Goal: Obtain resource: Download file/media

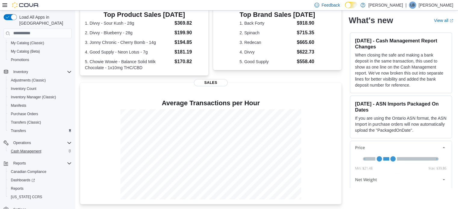
scroll to position [86, 0]
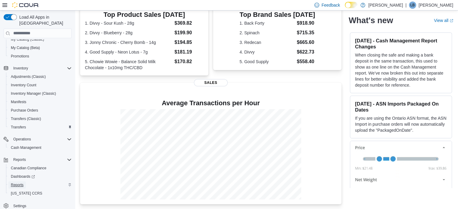
click at [16, 183] on span "Reports" at bounding box center [17, 185] width 13 height 5
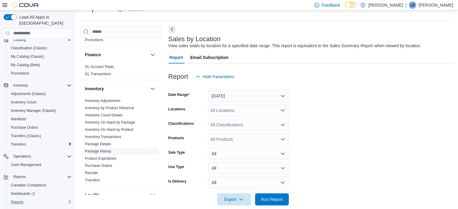
scroll to position [151, 0]
click at [116, 130] on link "Inventory On Hand by Product" at bounding box center [109, 128] width 48 height 4
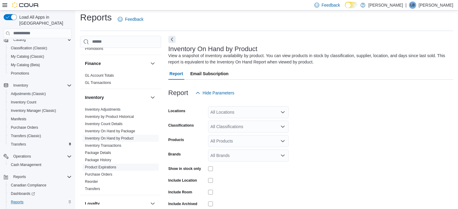
scroll to position [20, 0]
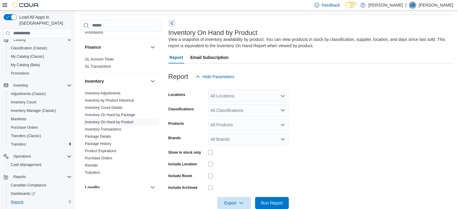
click at [256, 98] on div "All Locations" at bounding box center [248, 96] width 81 height 12
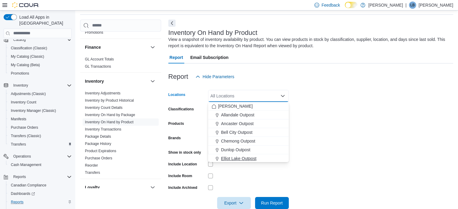
click at [230, 156] on span "Elliot Lake Outpost" at bounding box center [239, 159] width 36 height 6
drag, startPoint x: 418, startPoint y: 150, endPoint x: 371, endPoint y: 142, distance: 47.9
click at [417, 150] on form "Locations [GEOGRAPHIC_DATA] Outpost Combo box. Selected. [GEOGRAPHIC_DATA]. Pre…" at bounding box center [310, 146] width 285 height 126
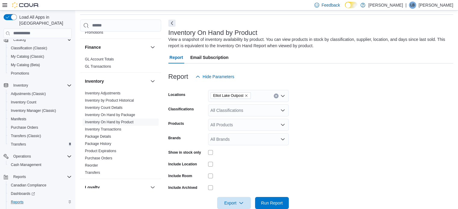
click at [210, 149] on div at bounding box center [248, 152] width 81 height 9
click at [243, 207] on span "Export" at bounding box center [234, 203] width 26 height 12
click at [234, 168] on span "Export to Excel" at bounding box center [234, 166] width 27 height 5
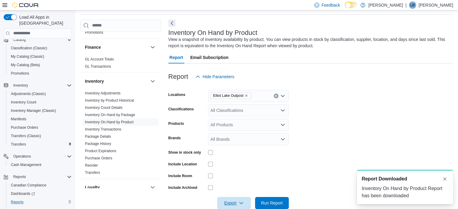
scroll to position [0, 0]
